Goal: Information Seeking & Learning: Check status

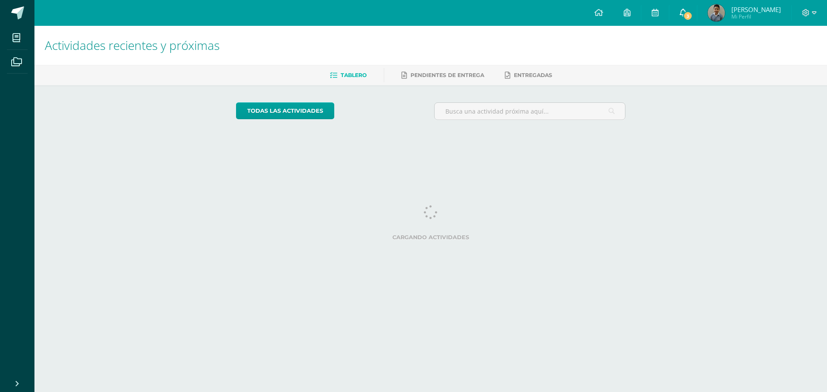
click at [687, 17] on span at bounding box center [683, 12] width 7 height 9
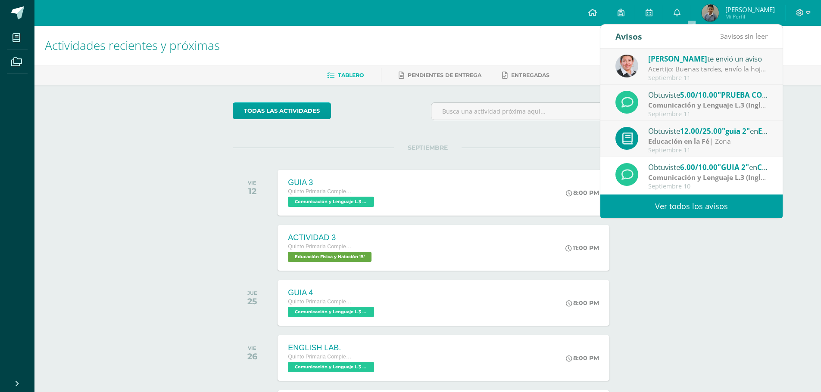
click at [667, 138] on strong "Educación en la Fé" at bounding box center [678, 141] width 61 height 9
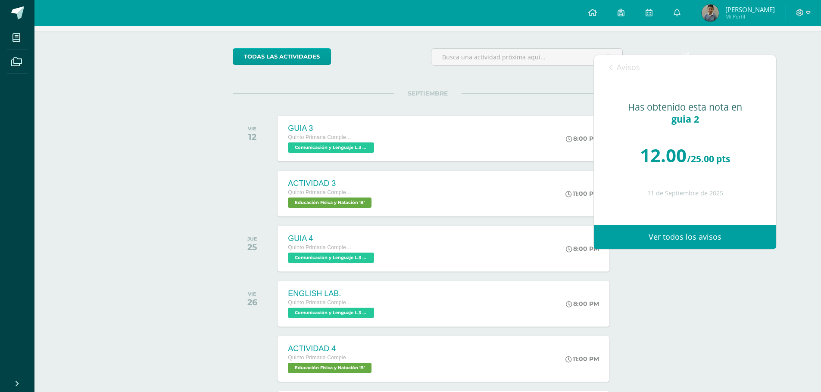
scroll to position [43, 0]
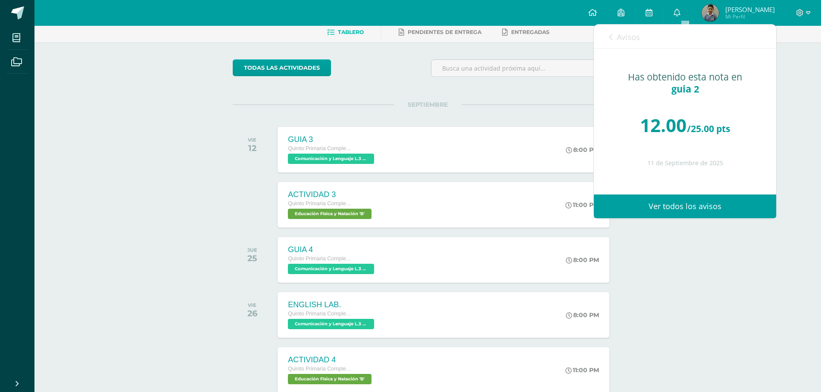
click at [612, 36] on icon at bounding box center [610, 37] width 3 height 7
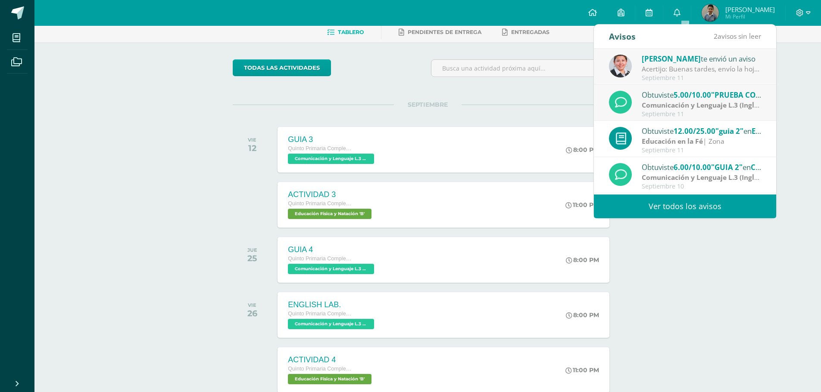
click at [672, 103] on strong "Comunicación y Lenguaje L.3 (Inglés y Laboratorio)" at bounding box center [725, 104] width 169 height 9
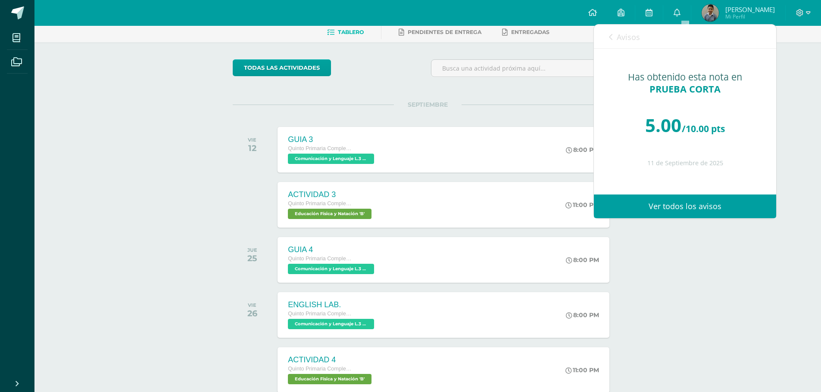
click at [611, 37] on icon at bounding box center [610, 37] width 3 height 7
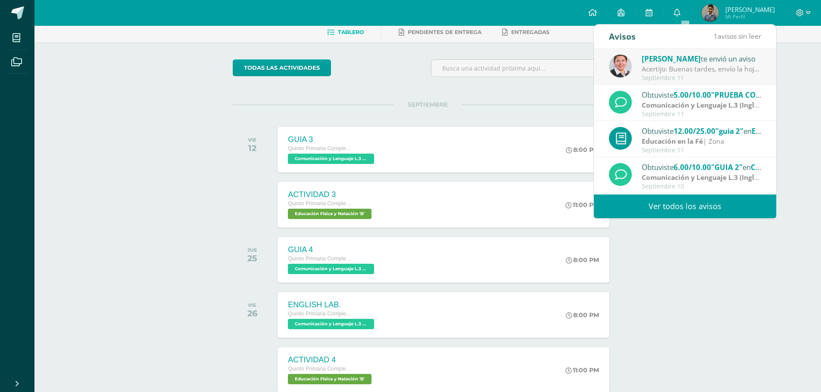
click at [684, 65] on div "Acertijo: Buenas tardes, envío la hoja con el ejercicio de pensamiento lógico q…" at bounding box center [701, 69] width 120 height 10
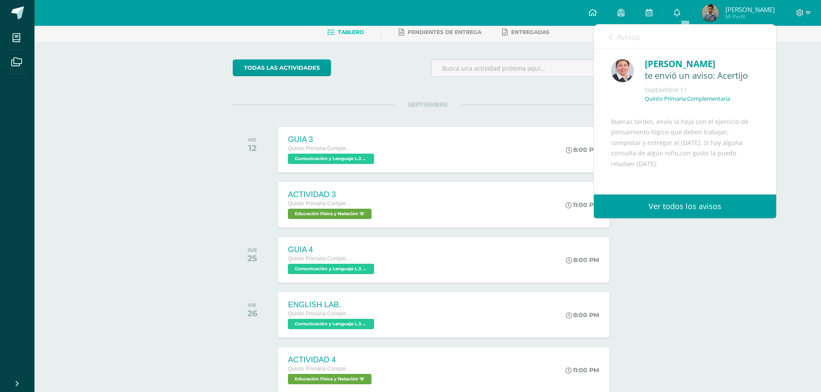
click at [611, 36] on icon at bounding box center [610, 37] width 3 height 7
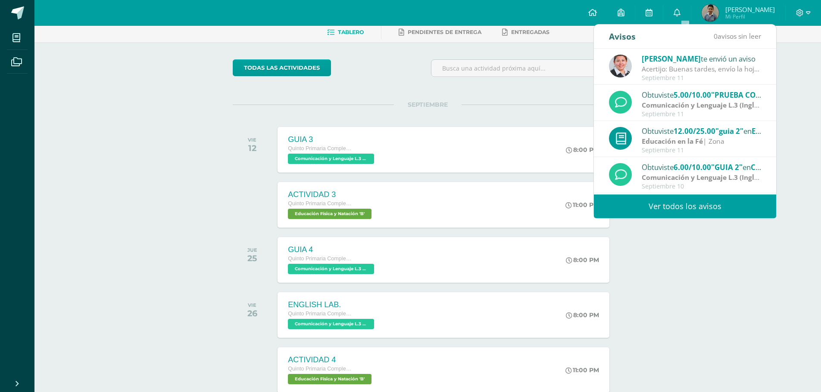
drag, startPoint x: 726, startPoint y: 340, endPoint x: 723, endPoint y: 85, distance: 255.5
click at [726, 337] on div "Actividades recientes y próximas Tablero Pendientes de entrega Entregadas todas…" at bounding box center [427, 378] width 786 height 790
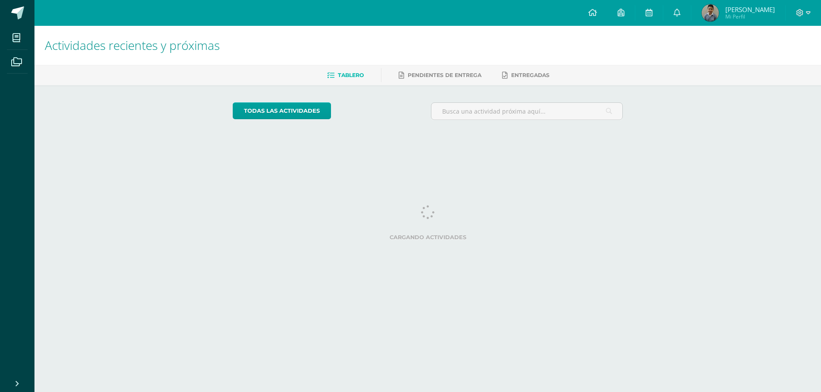
click at [749, 12] on span "[PERSON_NAME]" at bounding box center [750, 9] width 50 height 9
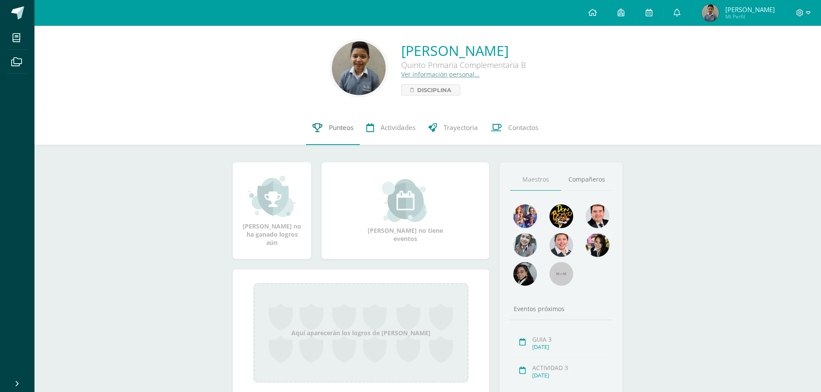
click at [333, 125] on span "Punteos" at bounding box center [341, 127] width 25 height 9
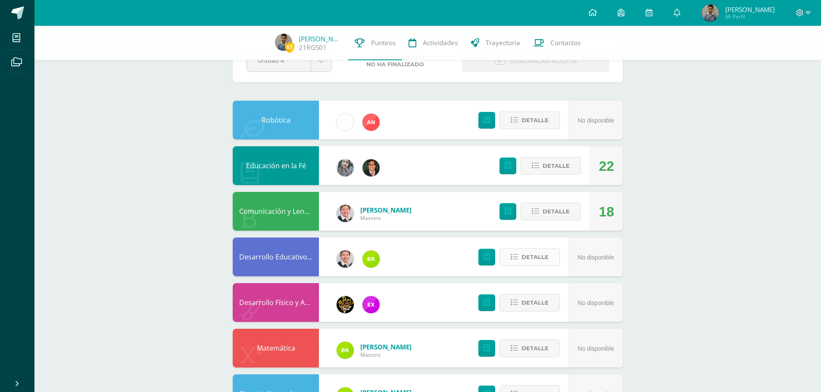
scroll to position [43, 0]
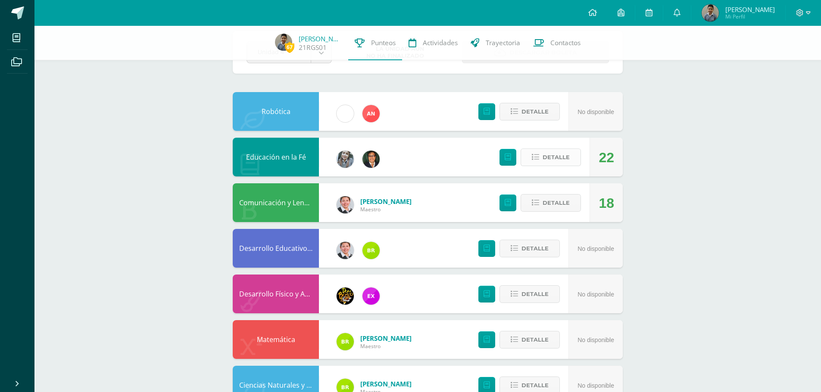
click at [553, 154] on span "Detalle" at bounding box center [555, 157] width 27 height 16
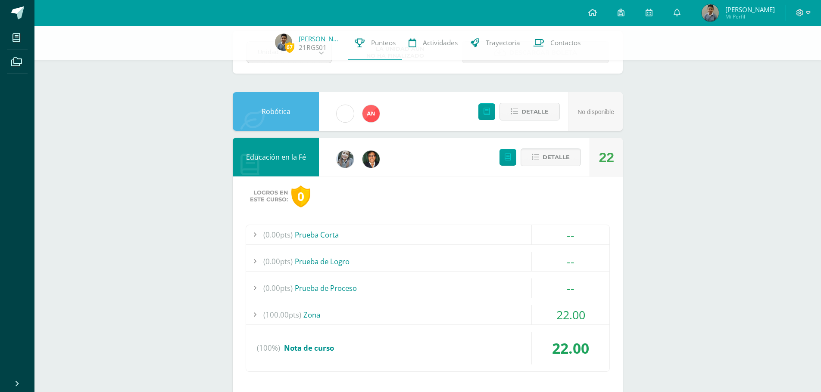
click at [318, 313] on div "(100.00pts) Zona" at bounding box center [427, 314] width 363 height 19
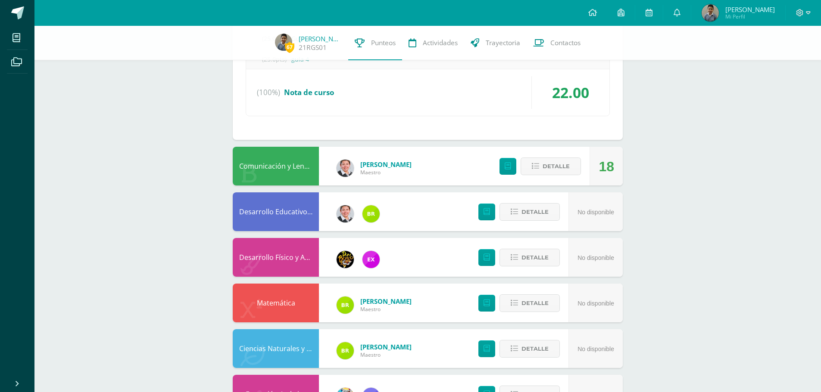
scroll to position [388, 0]
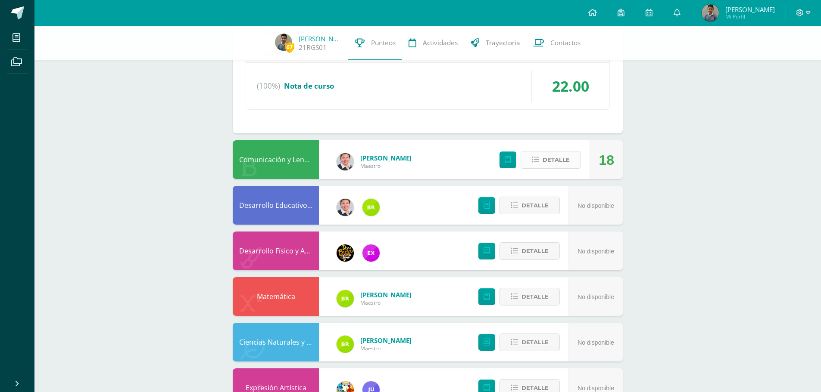
click at [556, 158] on span "Detalle" at bounding box center [555, 160] width 27 height 16
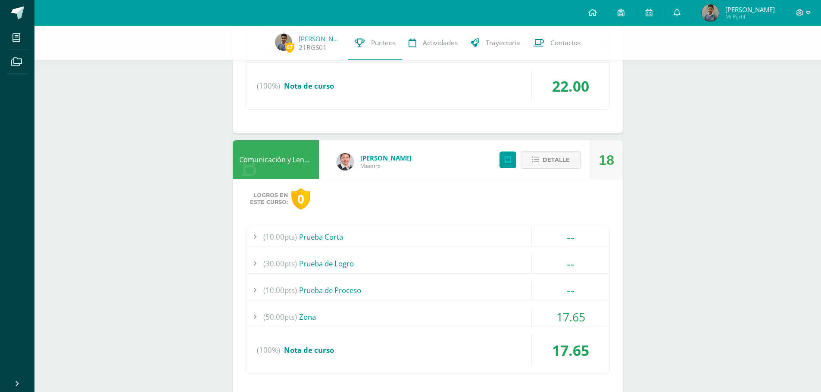
click at [309, 318] on div "(50.00pts) Zona" at bounding box center [427, 317] width 363 height 19
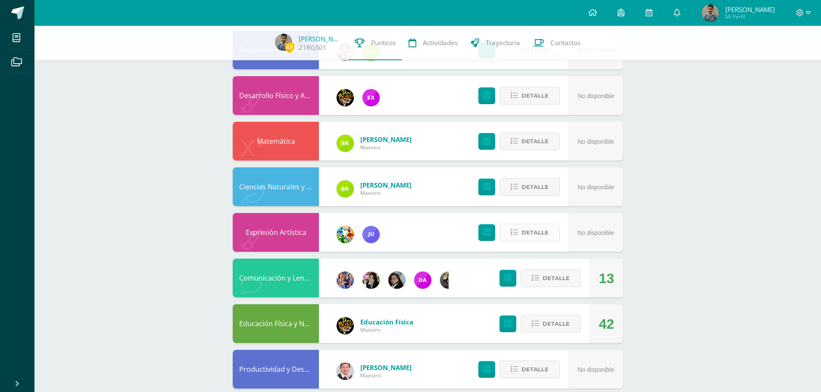
scroll to position [775, 0]
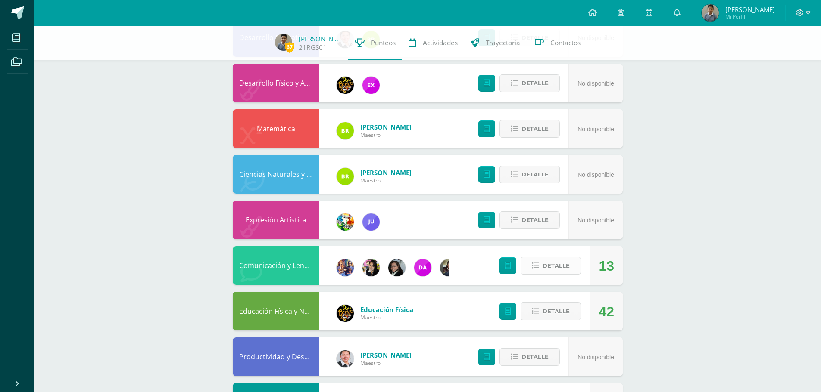
click at [557, 266] on span "Detalle" at bounding box center [555, 266] width 27 height 16
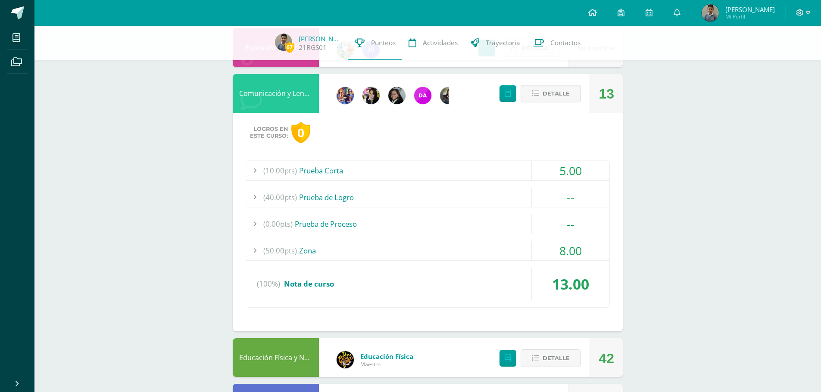
click at [308, 252] on div "(50.00pts) Zona" at bounding box center [427, 250] width 363 height 19
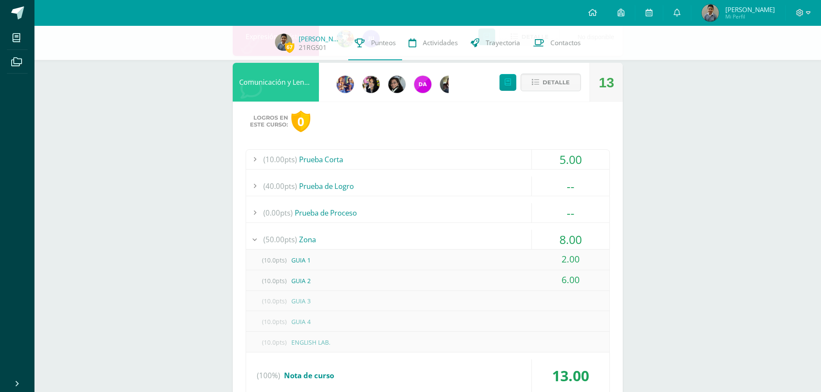
scroll to position [865, 0]
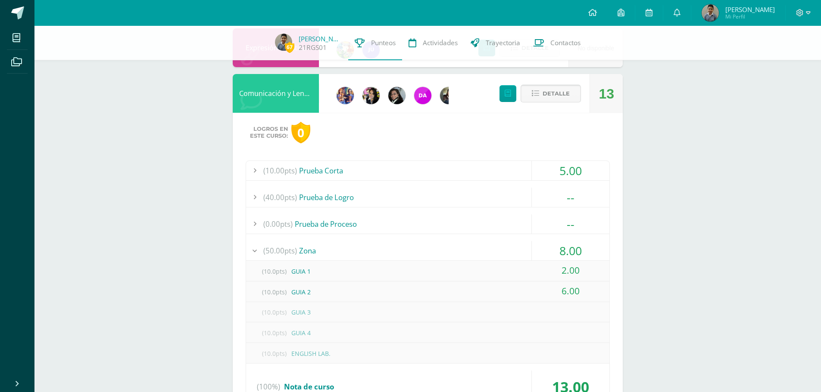
click at [560, 91] on span "Detalle" at bounding box center [555, 94] width 27 height 16
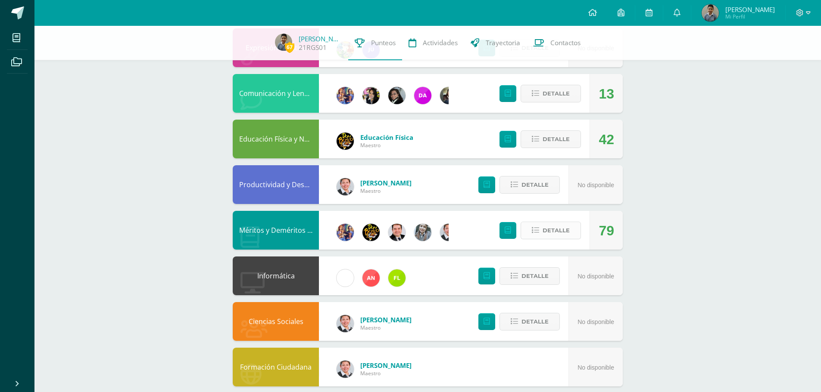
click at [548, 228] on span "Detalle" at bounding box center [555, 231] width 27 height 16
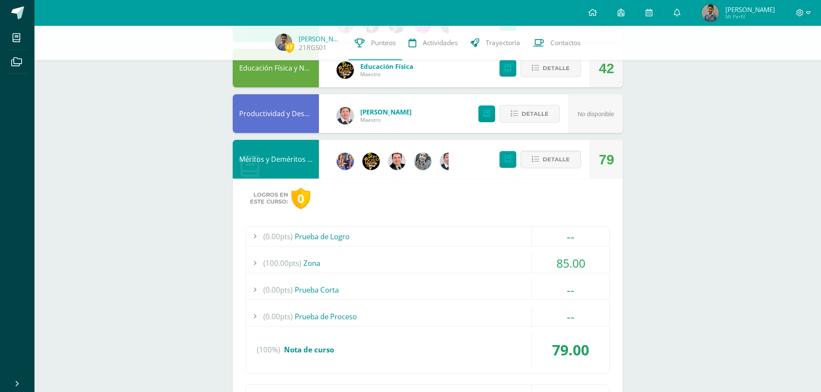
scroll to position [951, 0]
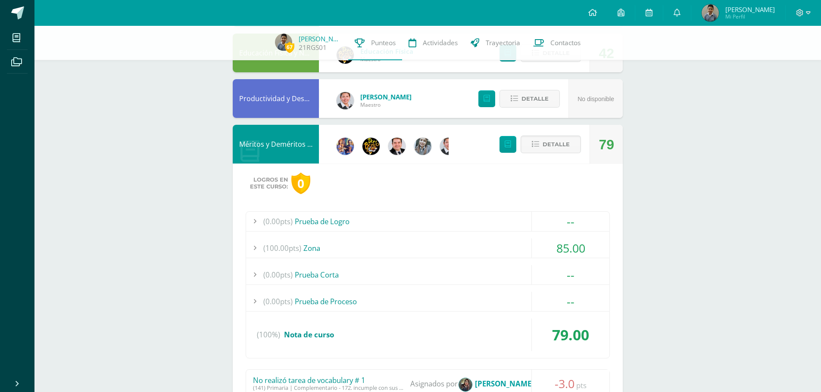
click at [317, 250] on div "(100.00pts) Zona" at bounding box center [427, 248] width 363 height 19
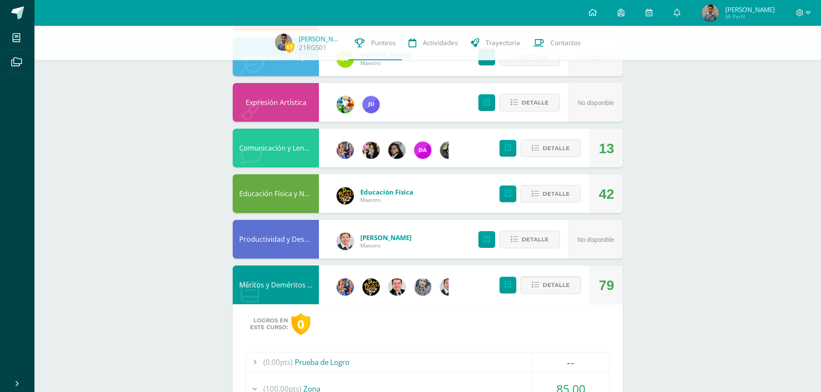
scroll to position [832, 0]
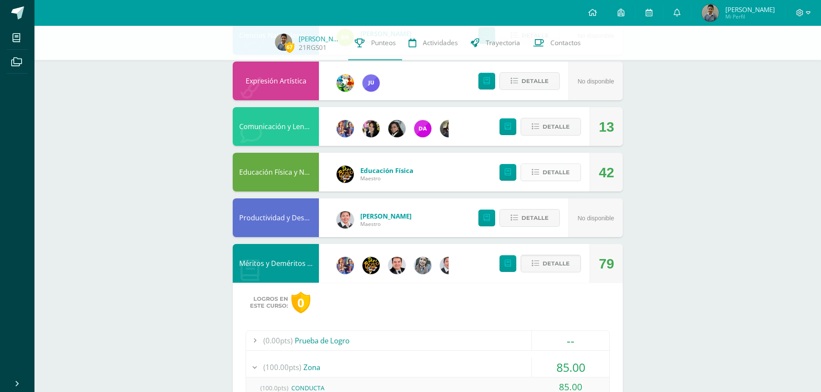
click at [547, 177] on span "Detalle" at bounding box center [555, 173] width 27 height 16
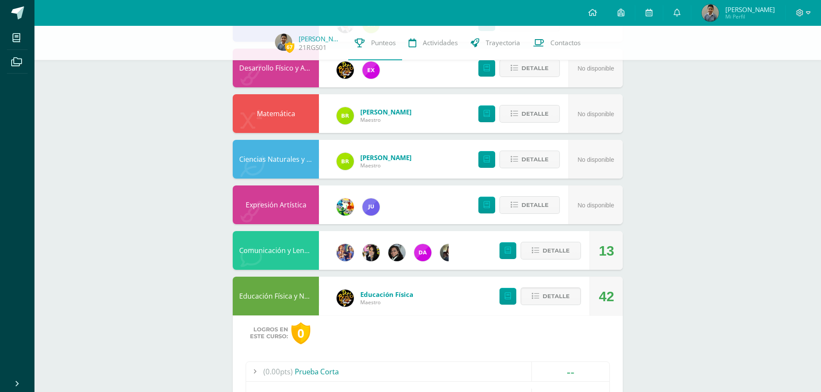
scroll to position [703, 0]
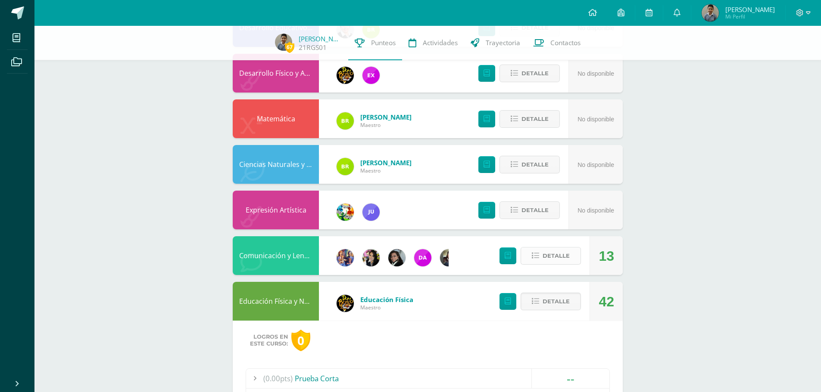
click at [560, 255] on span "Detalle" at bounding box center [555, 256] width 27 height 16
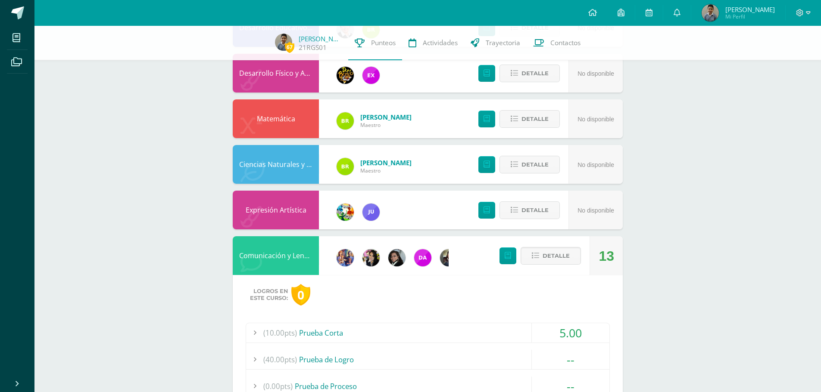
scroll to position [832, 0]
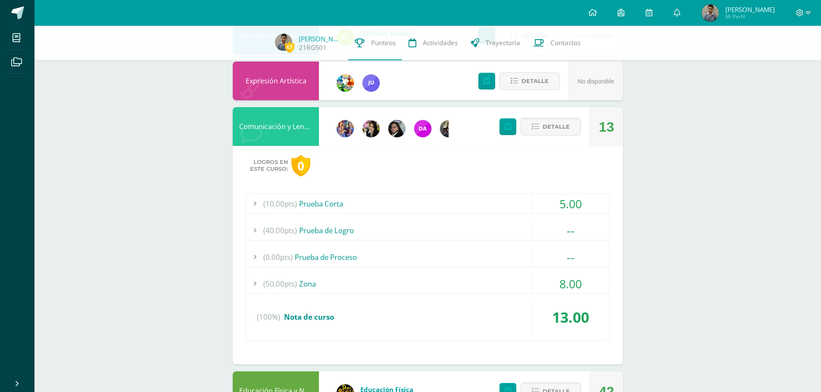
click at [314, 284] on div "(50.00pts) Zona" at bounding box center [427, 283] width 363 height 19
